Goal: Navigation & Orientation: Find specific page/section

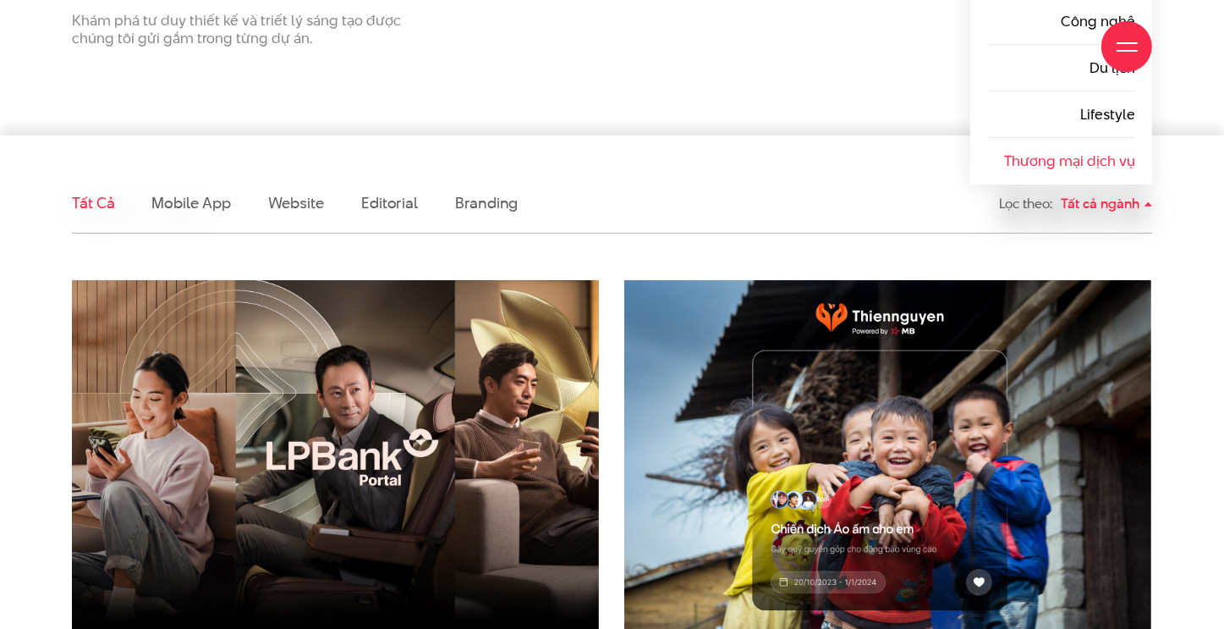
scroll to position [338, 0]
click at [1084, 158] on link "Thương mại dịch vụ" at bounding box center [1069, 161] width 131 height 20
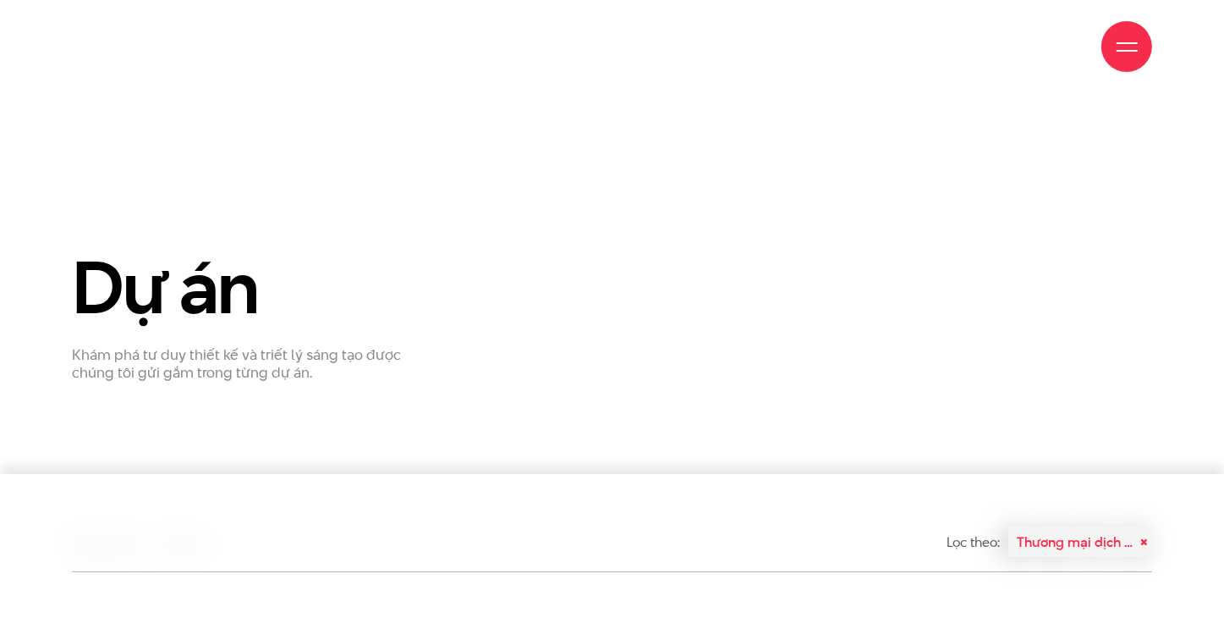
scroll to position [338, 0]
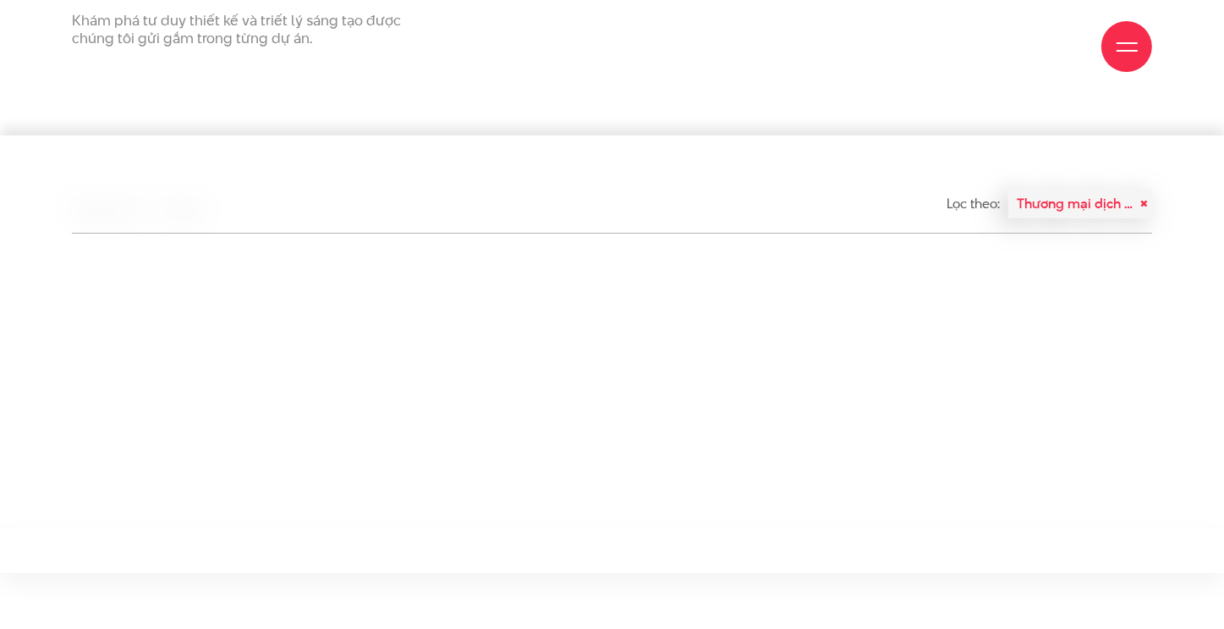
click at [1151, 206] on div "Thương mại dịch vụ" at bounding box center [1080, 204] width 144 height 30
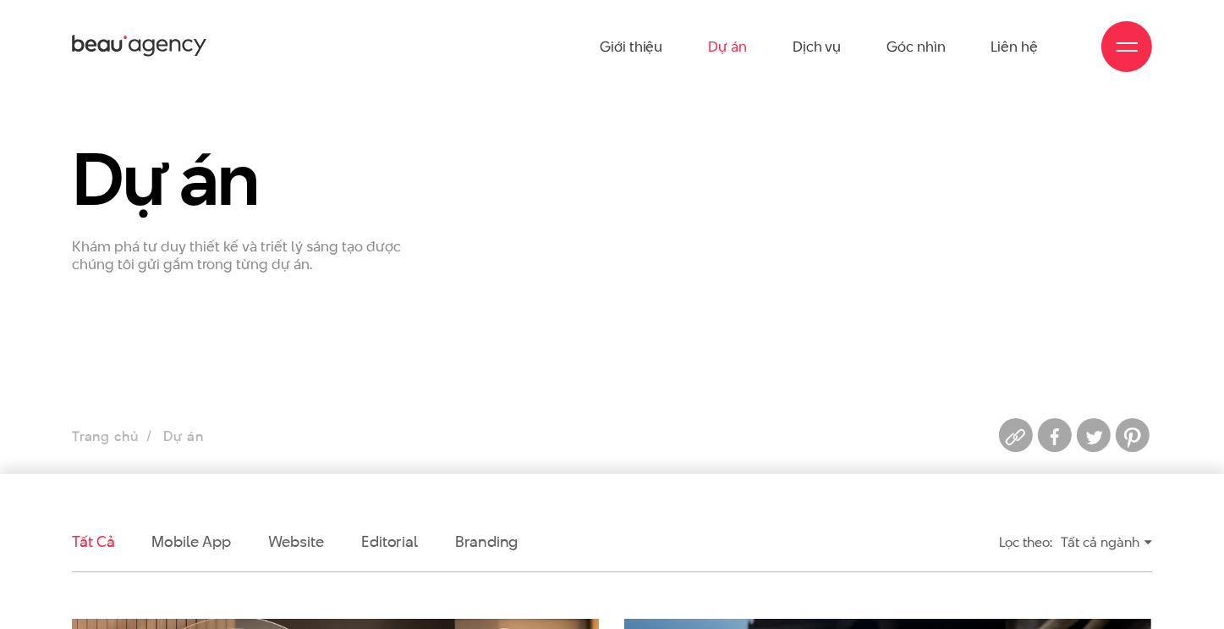
click at [1106, 541] on div "Tất cả ngành" at bounding box center [1106, 542] width 91 height 30
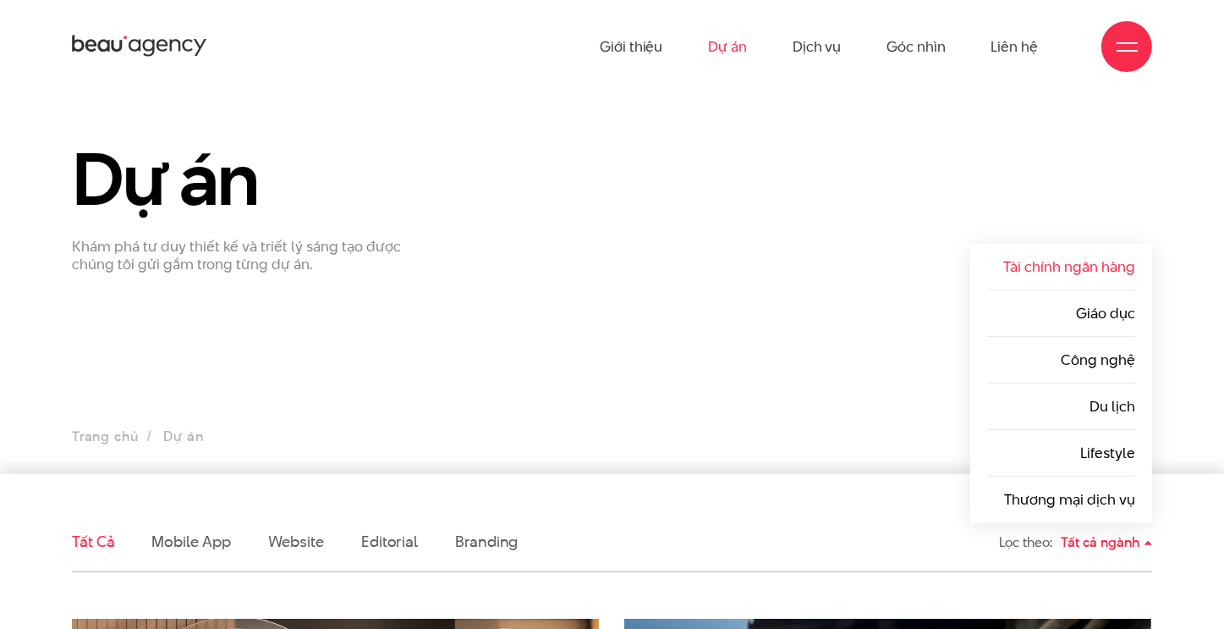
click at [1073, 257] on link "Tài chính ngân hàng" at bounding box center [1069, 266] width 132 height 20
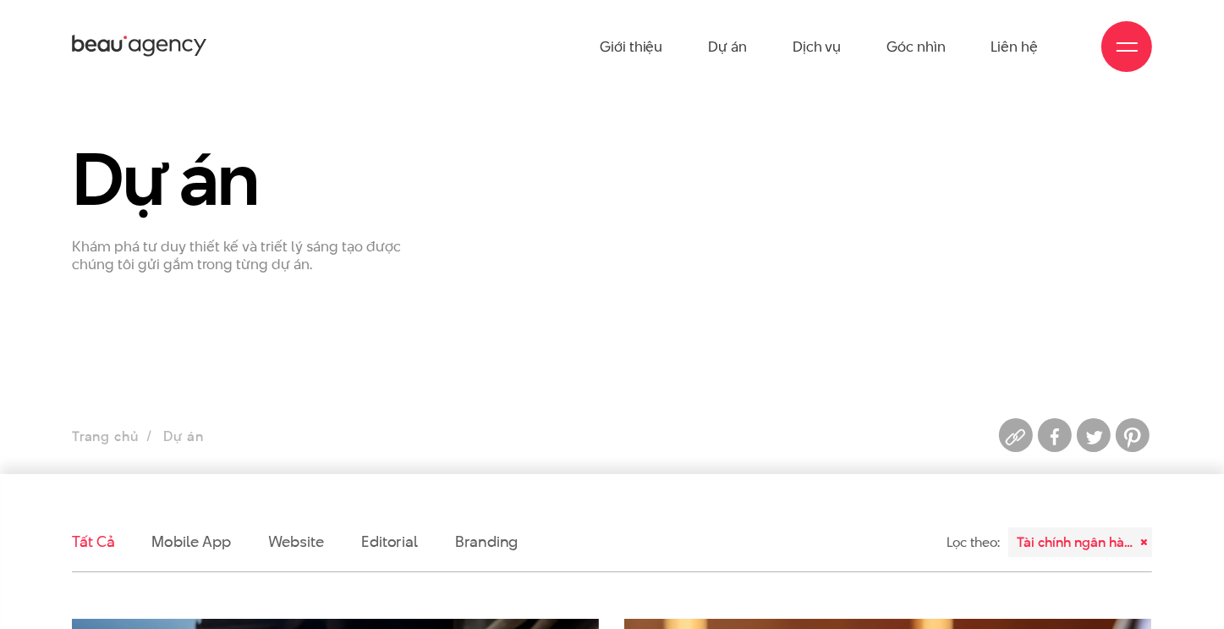
click at [1089, 542] on div "Tài chính ngân hàng" at bounding box center [1080, 542] width 144 height 30
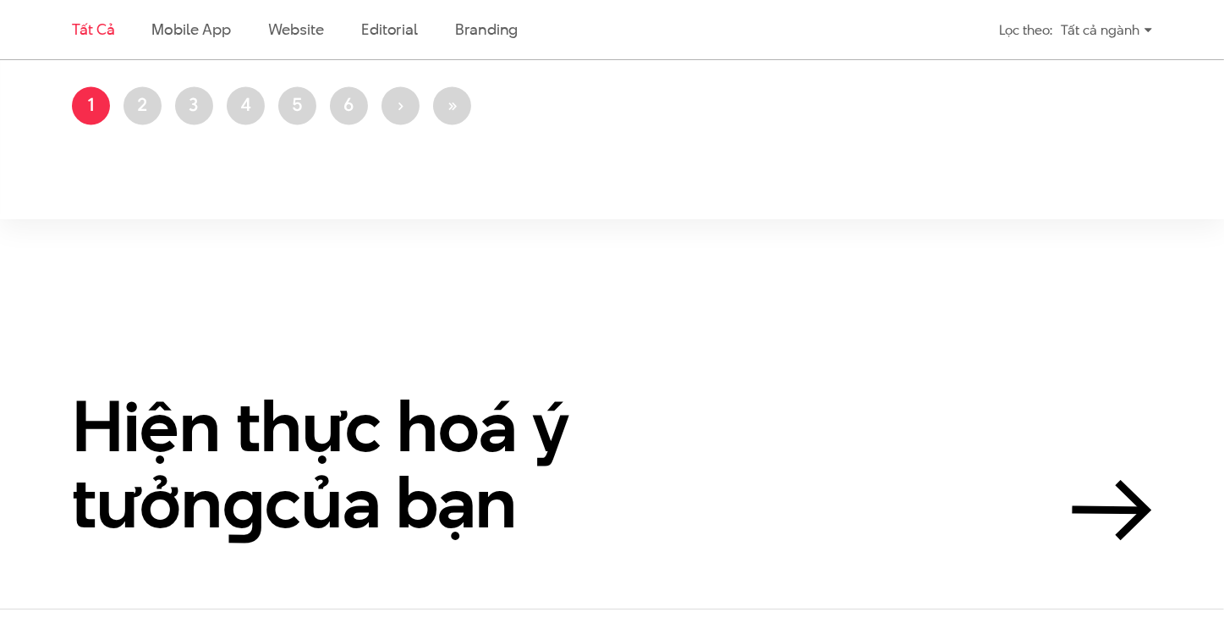
scroll to position [3299, 0]
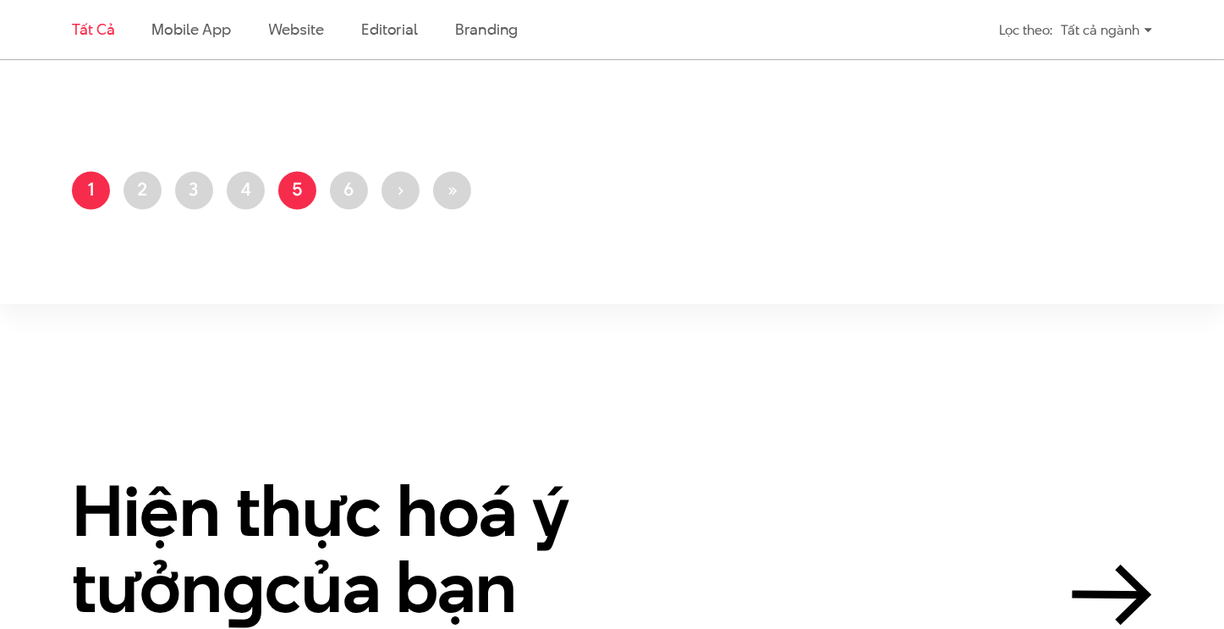
click at [297, 195] on link "Trang 5" at bounding box center [297, 190] width 38 height 38
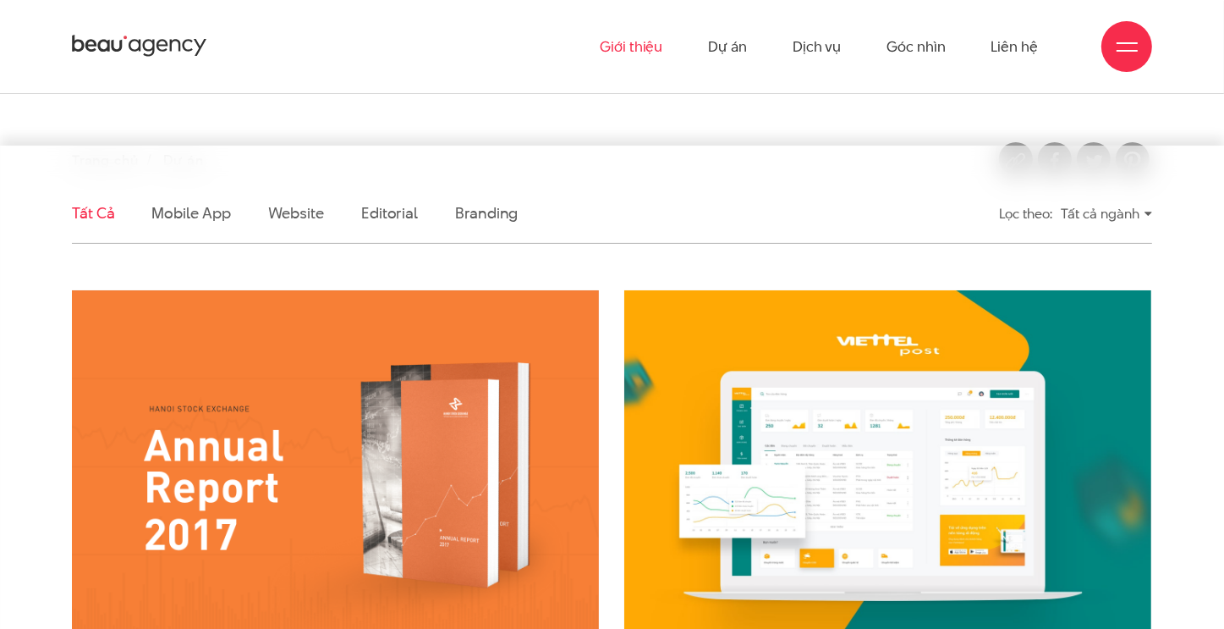
scroll to position [85, 0]
